Goal: Task Accomplishment & Management: Complete application form

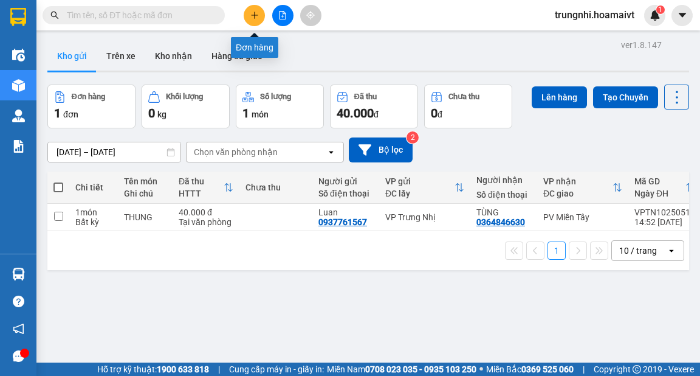
click at [249, 10] on button at bounding box center [254, 15] width 21 height 21
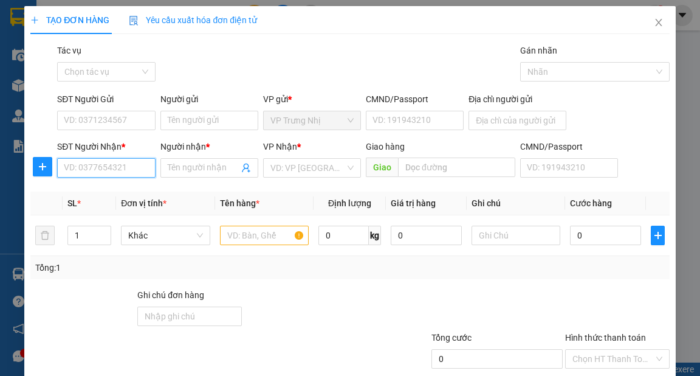
click at [80, 165] on input "SĐT Người Nhận *" at bounding box center [106, 167] width 98 height 19
type input "0373753077"
click at [141, 192] on div "0373753077 - ĐAT" at bounding box center [105, 191] width 82 height 13
type input "ĐAT"
type input "0373753077"
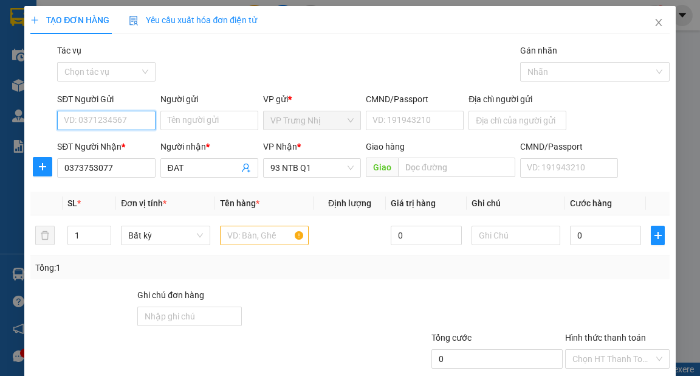
click at [134, 118] on input "SĐT Người Gửi" at bounding box center [106, 120] width 98 height 19
click at [138, 146] on div "0908818184 - YẾN" at bounding box center [105, 144] width 82 height 13
type input "0908818184"
type input "YẾN"
click at [240, 227] on input "text" at bounding box center [264, 234] width 89 height 19
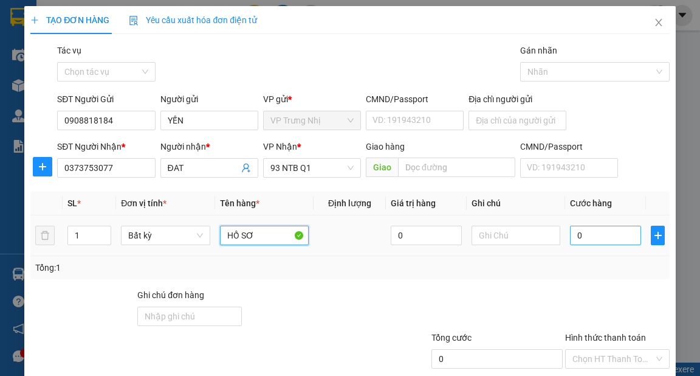
type input "HỒ SƠ"
click at [586, 236] on input "0" at bounding box center [605, 234] width 71 height 19
type input "3"
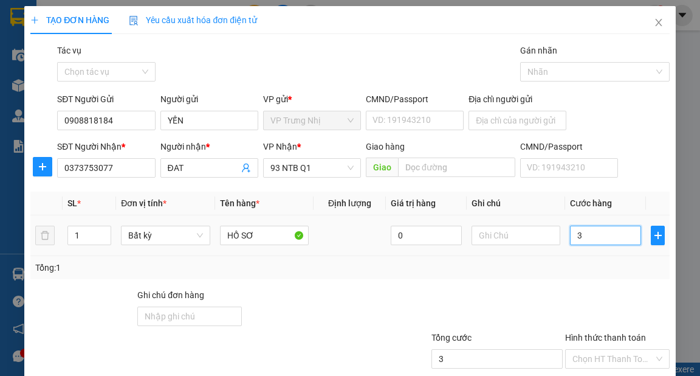
type input "30"
type input "30.000"
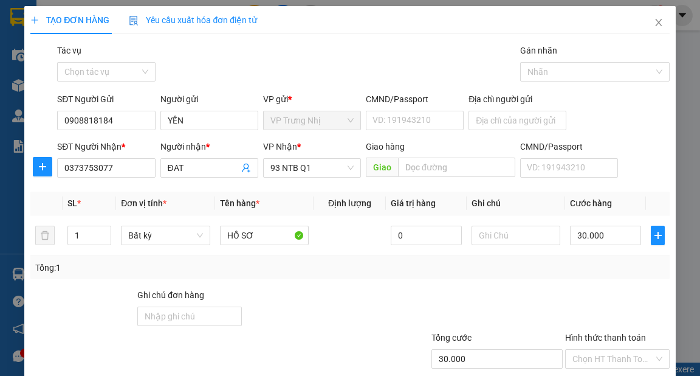
click at [564, 259] on div "Tổng: 1" at bounding box center [349, 267] width 639 height 23
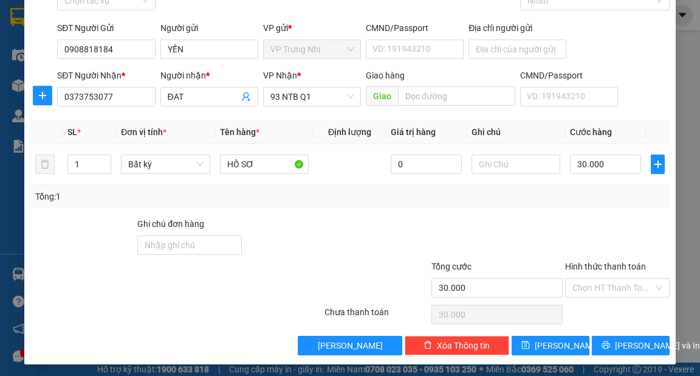
scroll to position [73, 0]
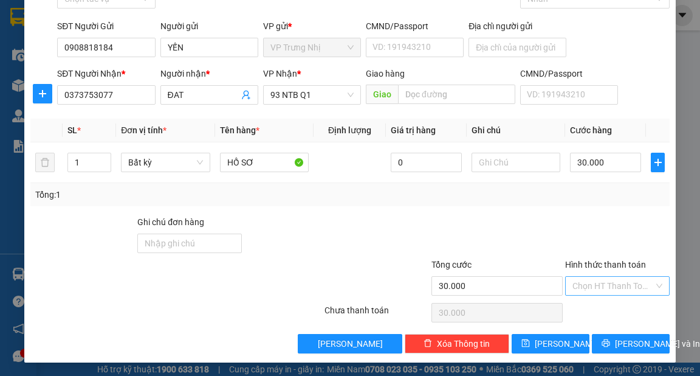
click at [603, 290] on input "Hình thức thanh toán" at bounding box center [612, 285] width 81 height 18
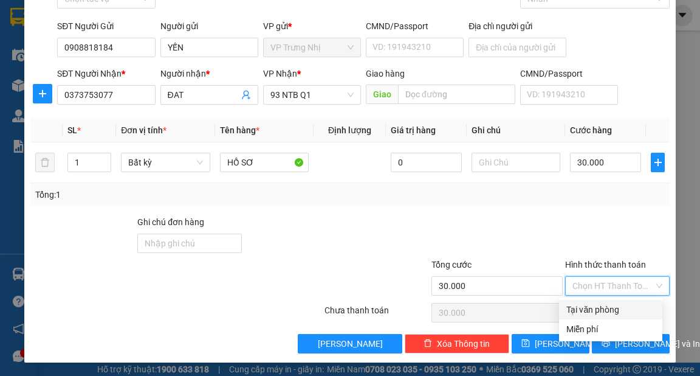
click at [596, 311] on div "Tại văn phòng" at bounding box center [610, 309] width 89 height 13
type input "0"
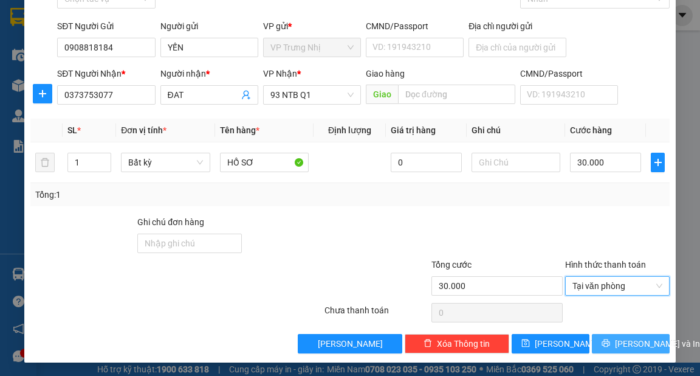
click at [620, 337] on span "[PERSON_NAME] và In" at bounding box center [657, 343] width 85 height 13
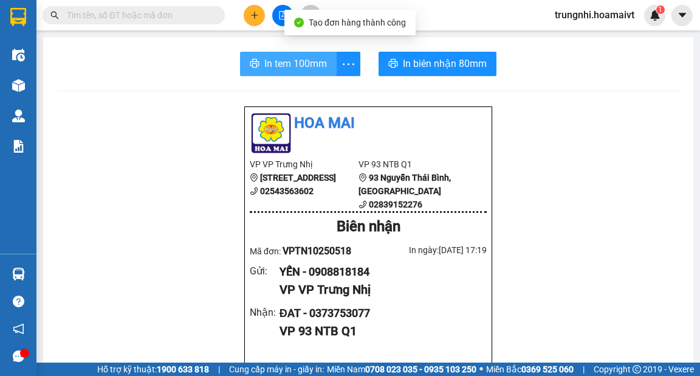
click at [245, 70] on button "In tem 100mm" at bounding box center [288, 64] width 97 height 24
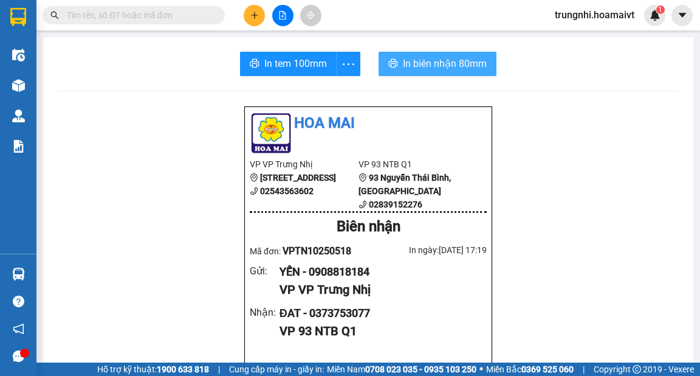
click at [420, 70] on span "In biên nhận 80mm" at bounding box center [445, 63] width 84 height 15
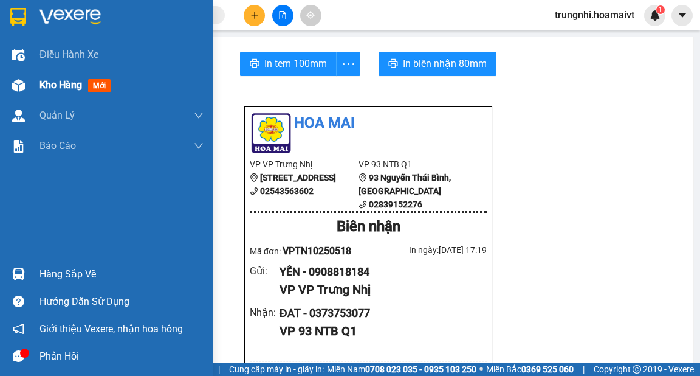
click at [59, 79] on span "Kho hàng" at bounding box center [60, 85] width 43 height 12
